Goal: Understand process/instructions: Learn about a topic

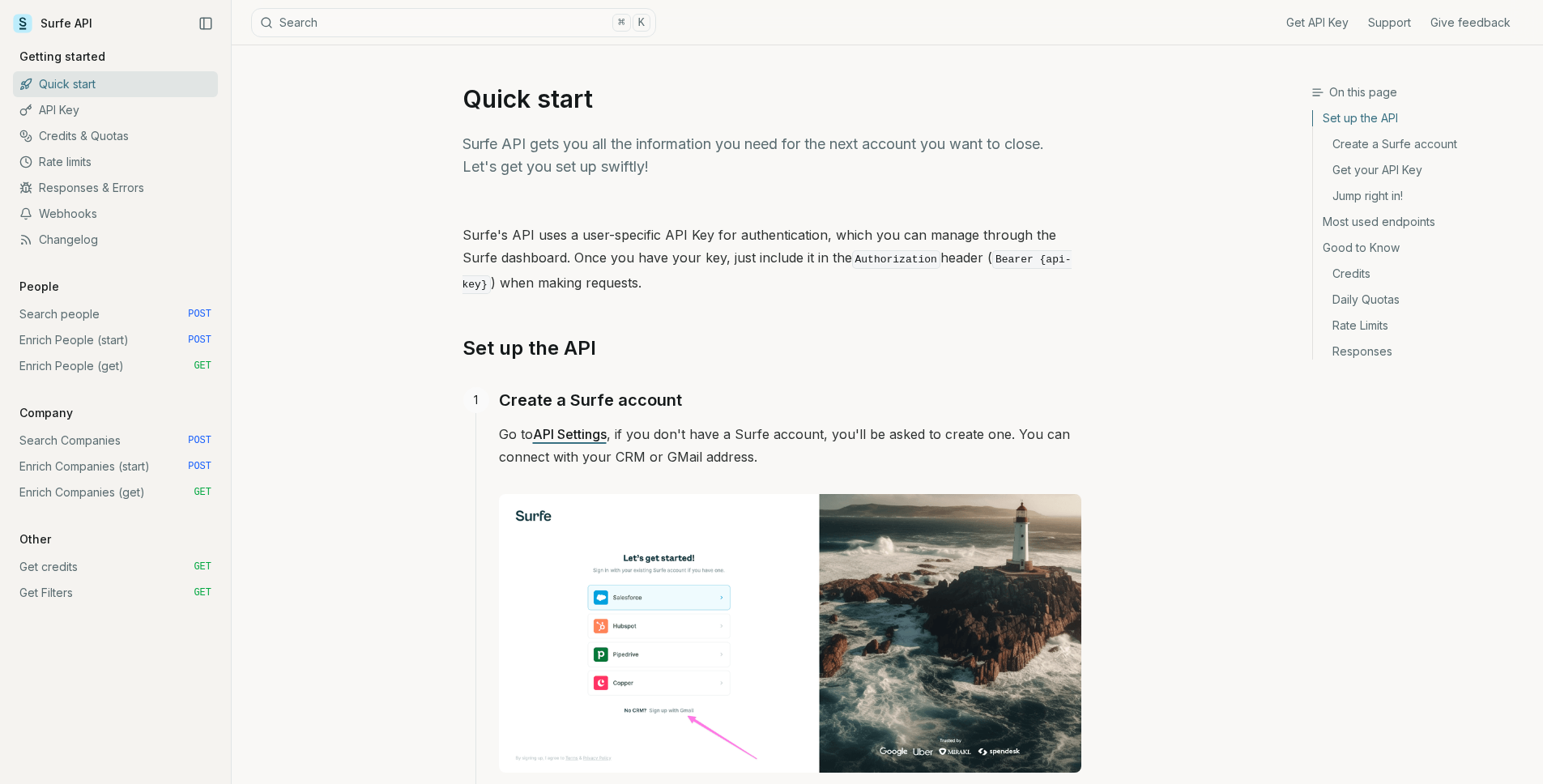
click at [119, 313] on link "Search people POST" at bounding box center [115, 313] width 205 height 26
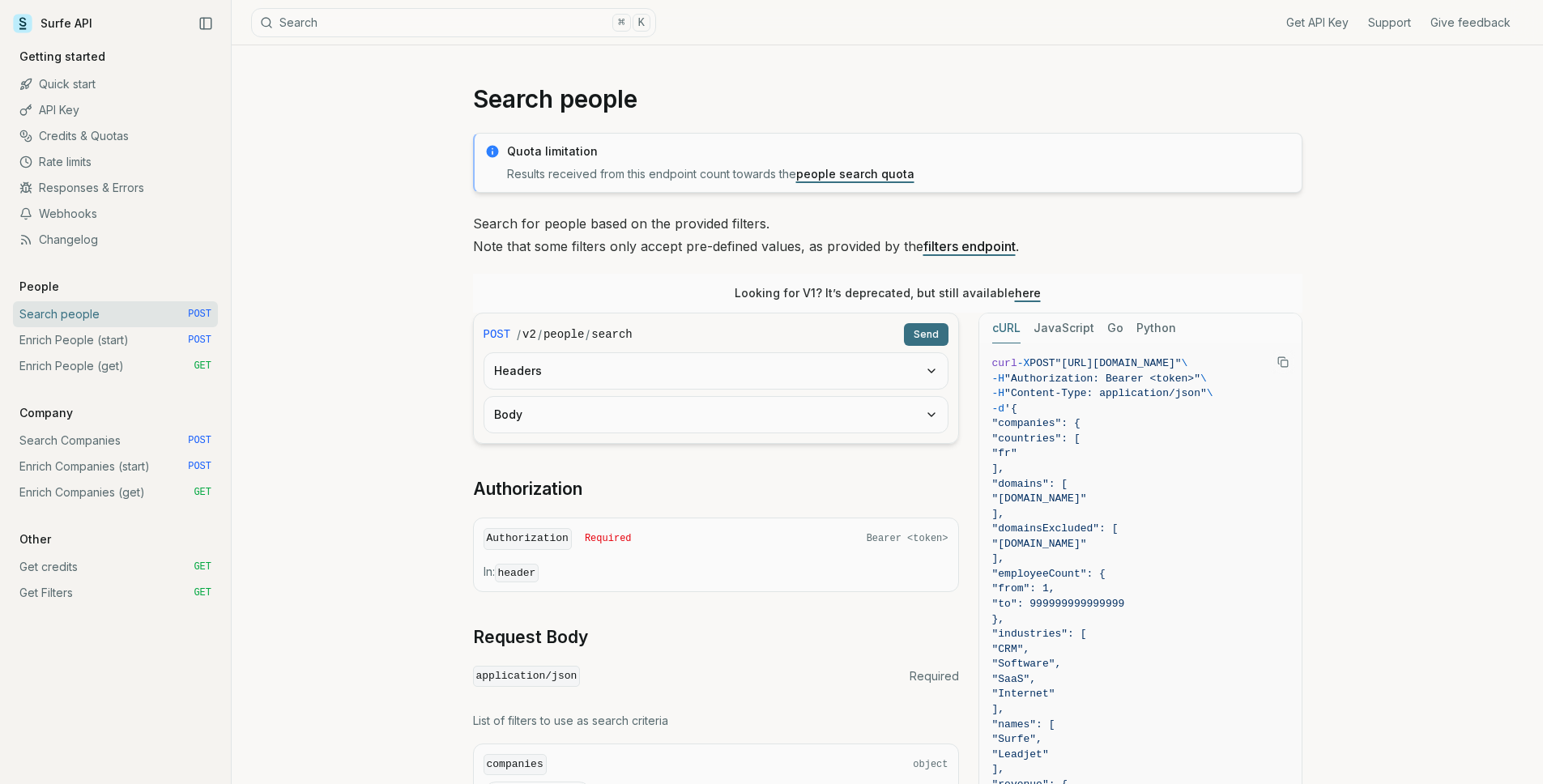
click at [125, 345] on link "Enrich People (start) POST" at bounding box center [115, 339] width 205 height 26
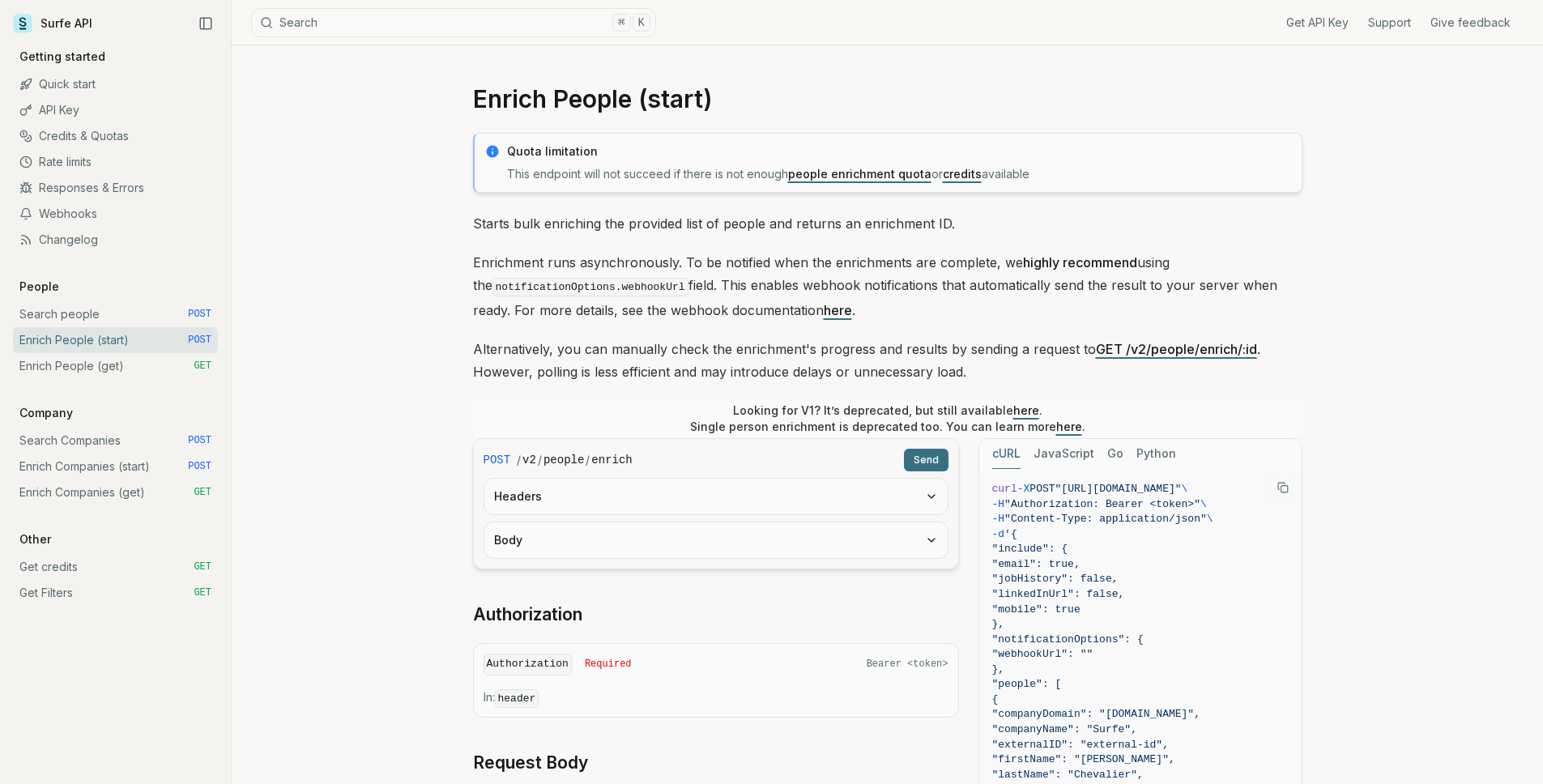
click at [589, 495] on button "Headers" at bounding box center [716, 496] width 464 height 36
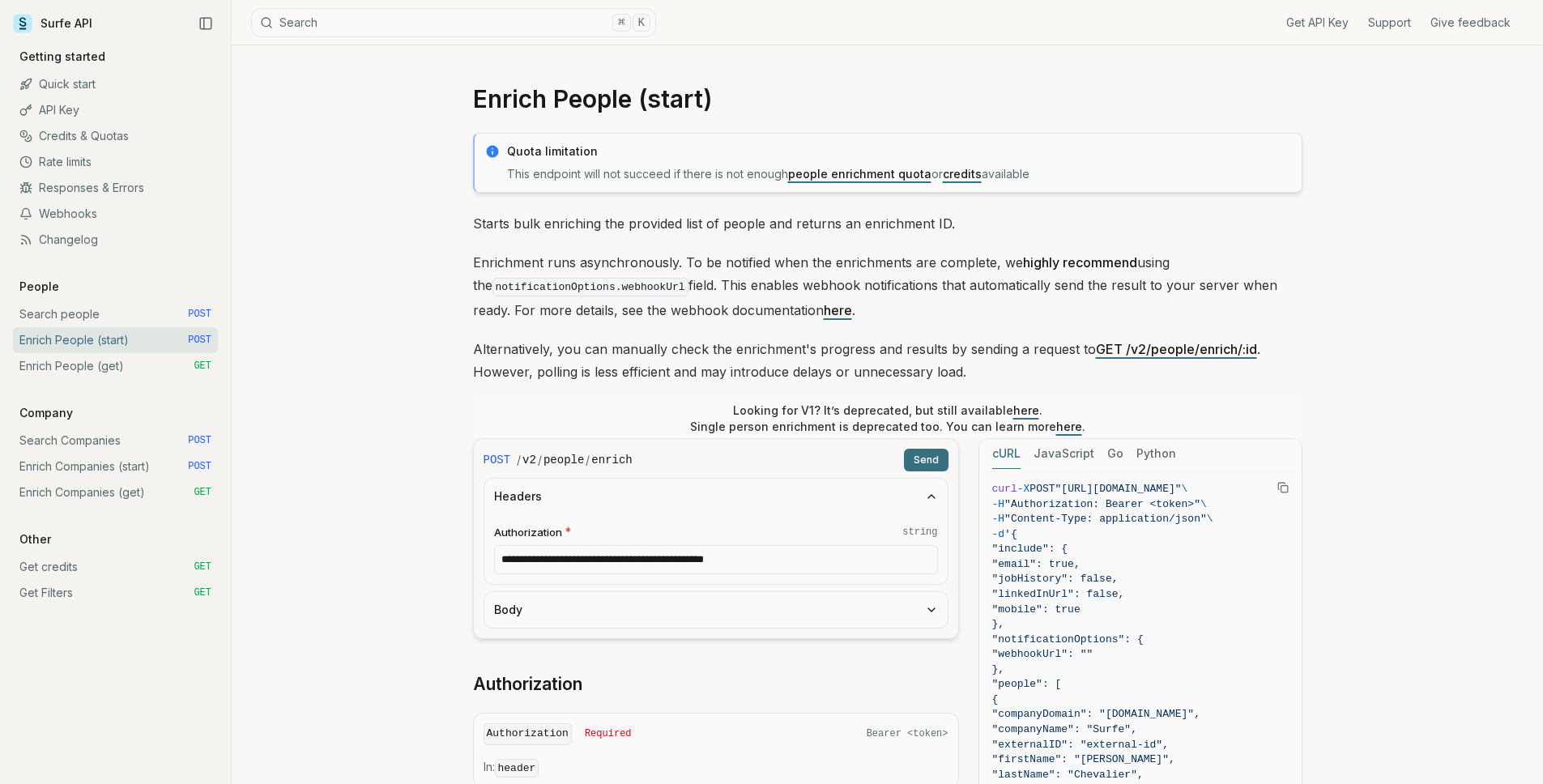
click at [592, 612] on button "Body" at bounding box center [716, 610] width 464 height 36
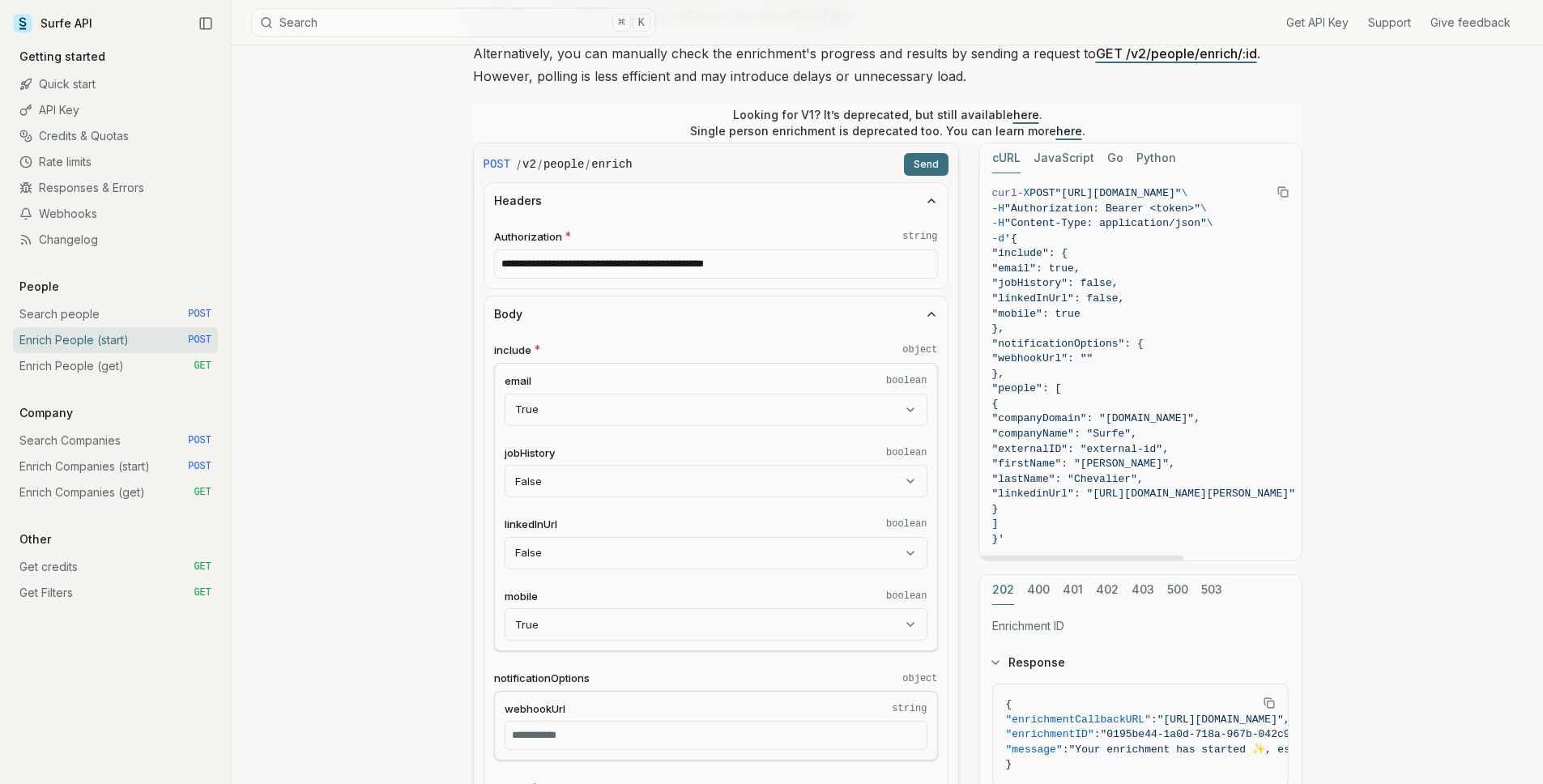
scroll to position [309, 0]
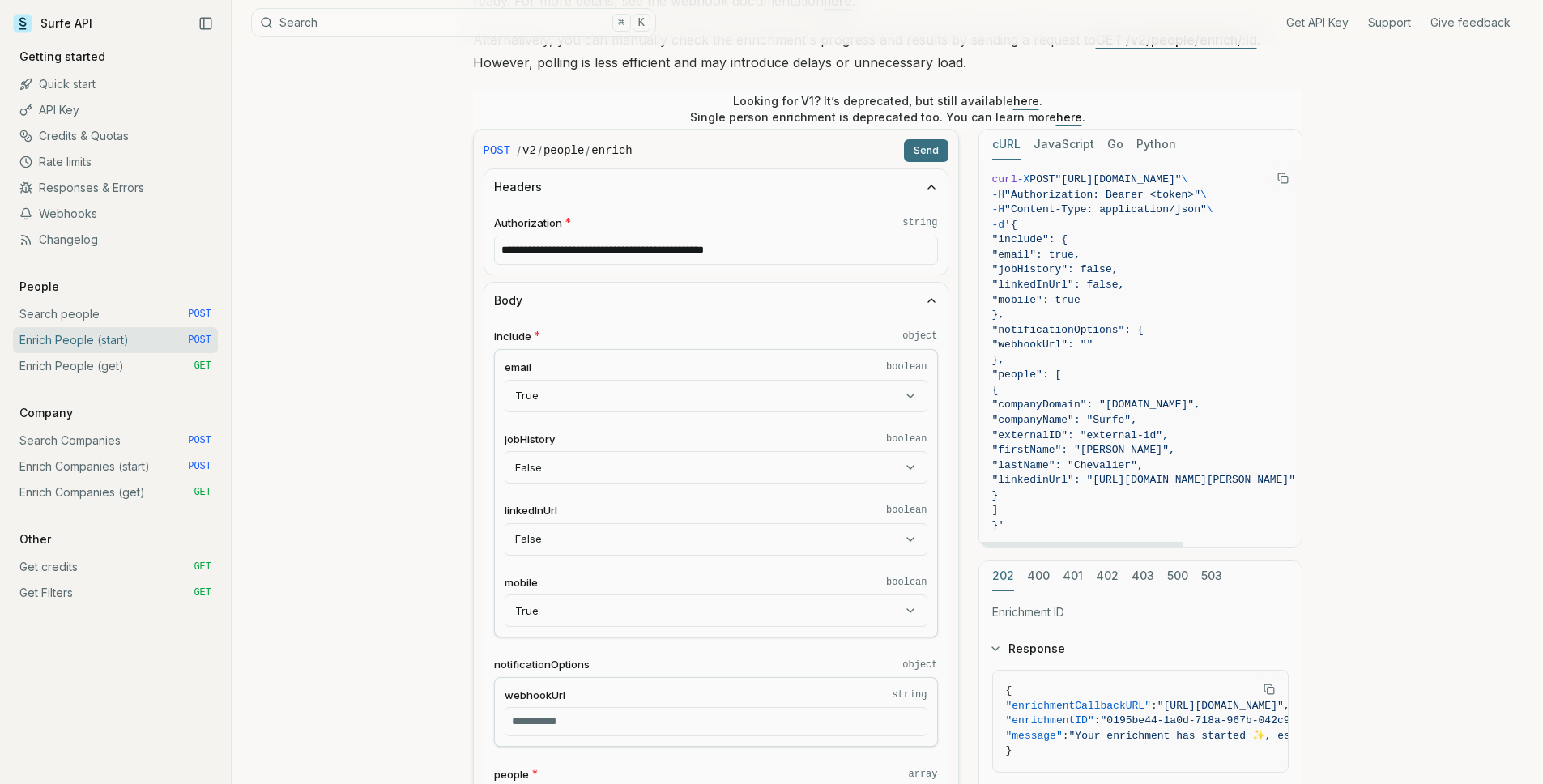
click at [1074, 483] on span ""linkedinUrl": "[URL][DOMAIN_NAME][PERSON_NAME]"" at bounding box center [1143, 480] width 303 height 12
copy span "linkedinUrl"
